Goal: Task Accomplishment & Management: Manage account settings

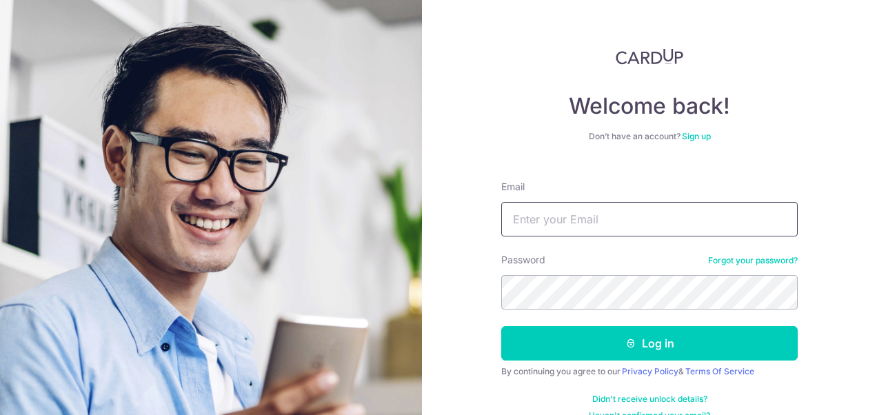
click at [576, 234] on input "Email" at bounding box center [649, 219] width 297 height 34
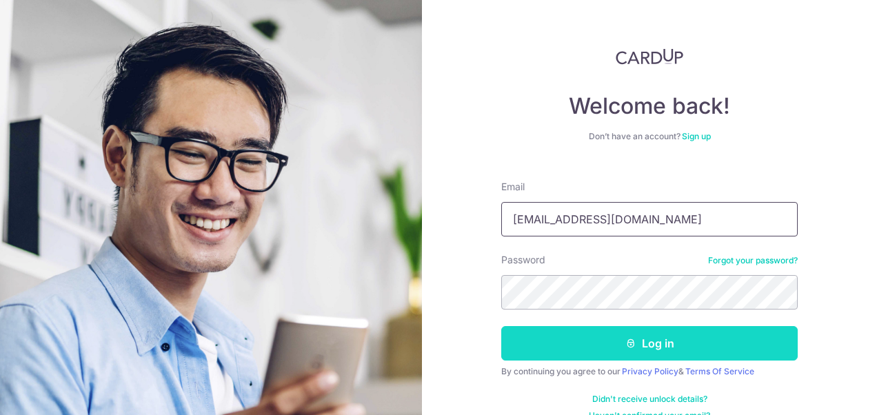
type input "[EMAIL_ADDRESS][DOMAIN_NAME]"
click at [610, 341] on button "Log in" at bounding box center [649, 343] width 297 height 34
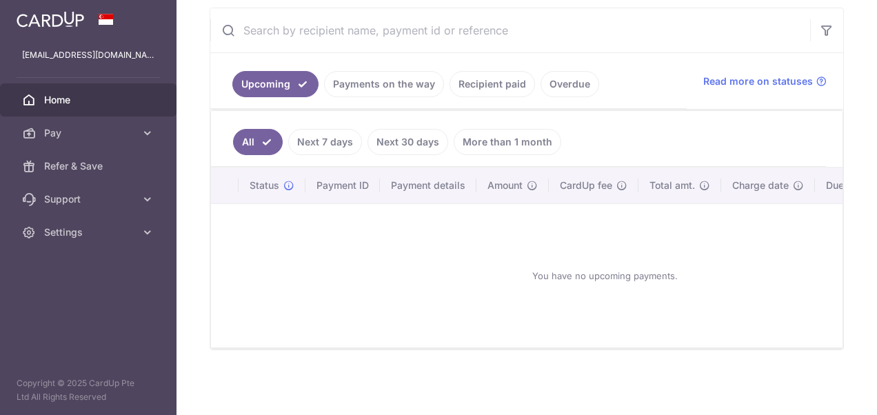
scroll to position [123, 0]
